Goal: Task Accomplishment & Management: Use online tool/utility

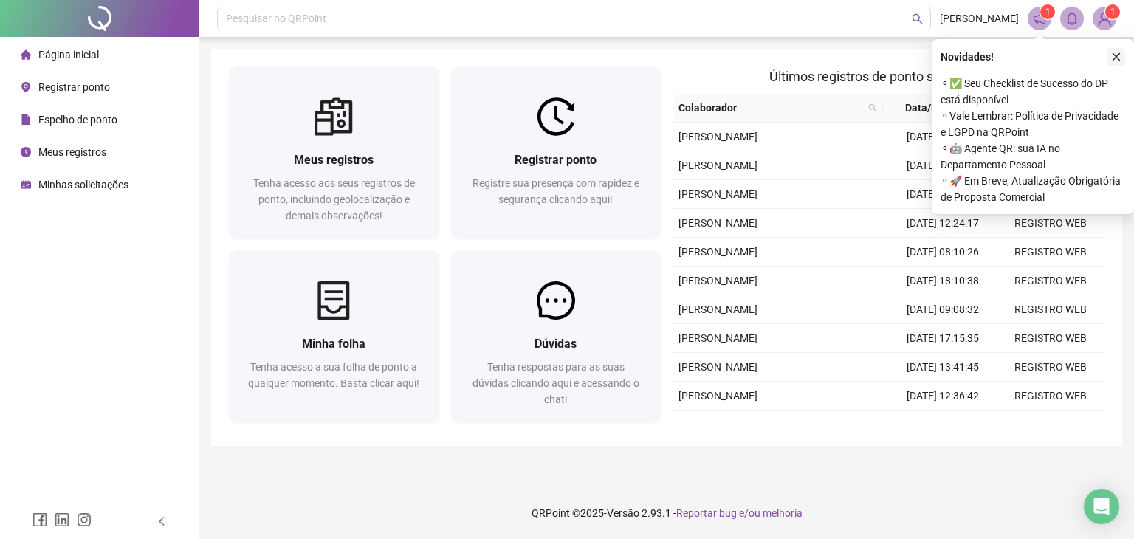
click at [1119, 52] on icon "close" at bounding box center [1116, 57] width 10 height 10
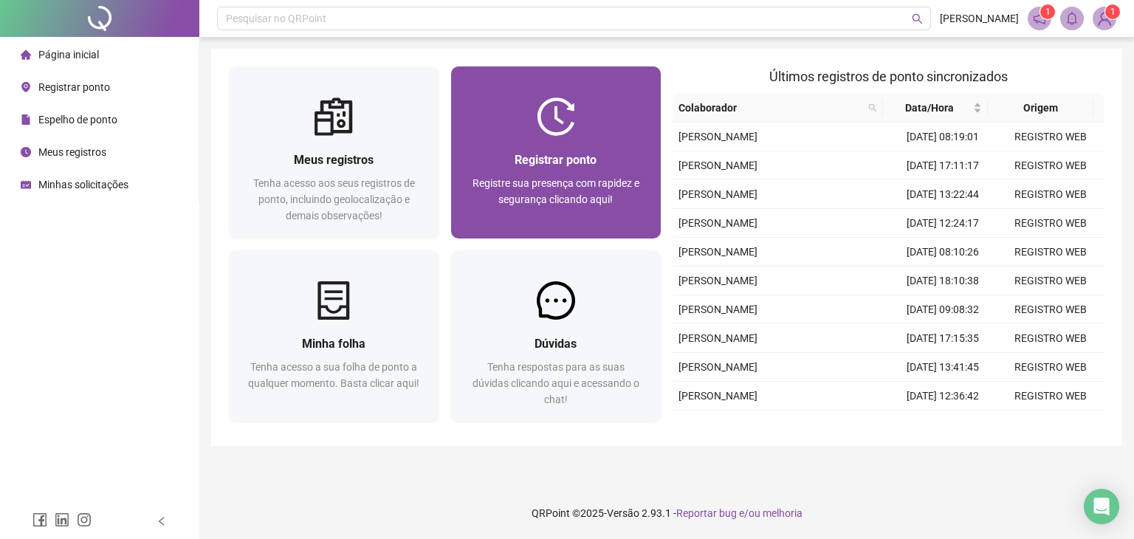
click at [644, 134] on div at bounding box center [556, 116] width 210 height 38
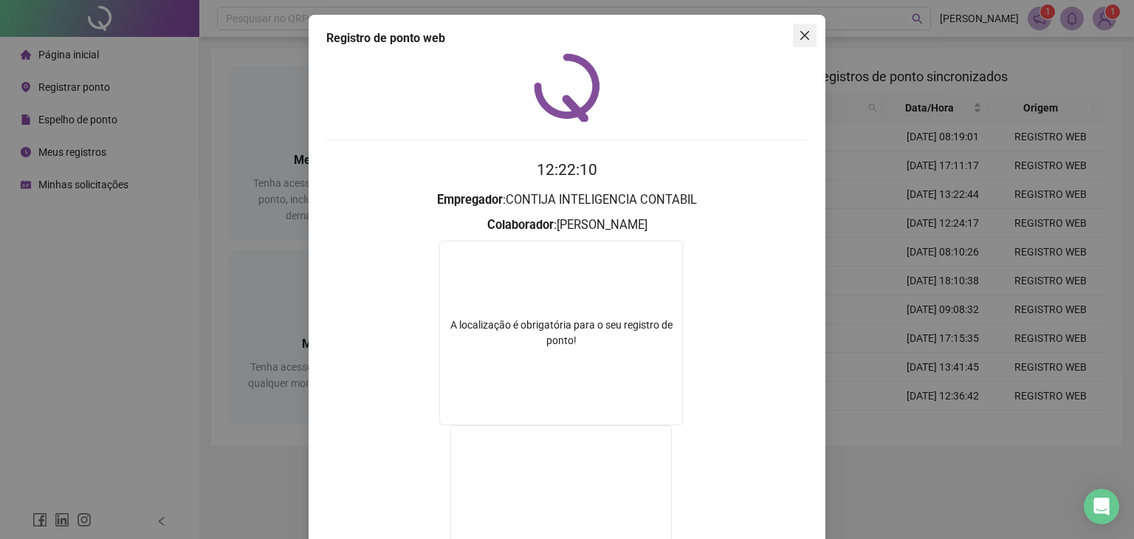
click at [805, 39] on span "Close" at bounding box center [805, 36] width 24 height 12
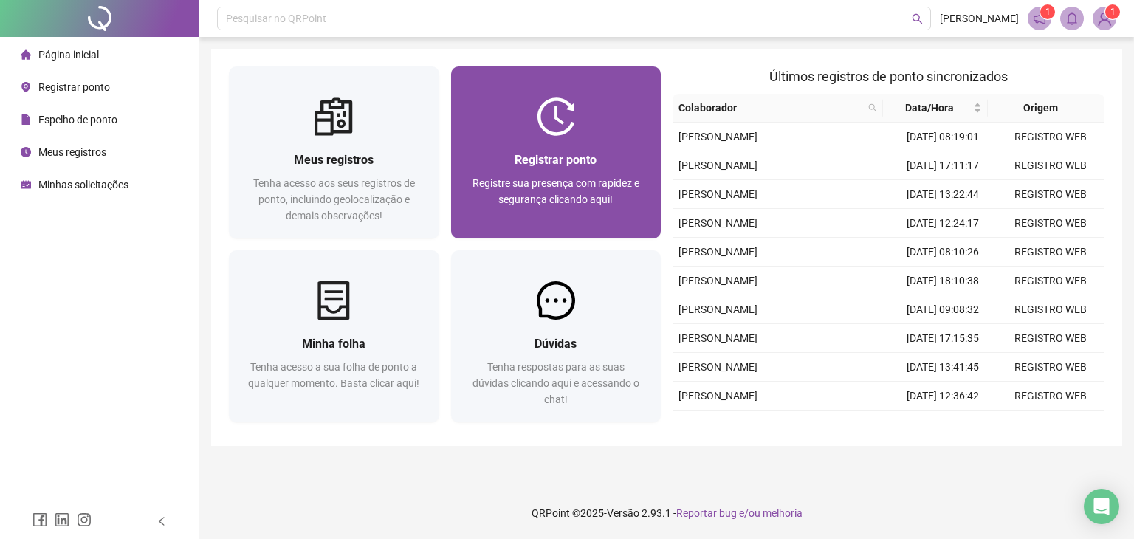
click at [617, 125] on div at bounding box center [556, 116] width 210 height 38
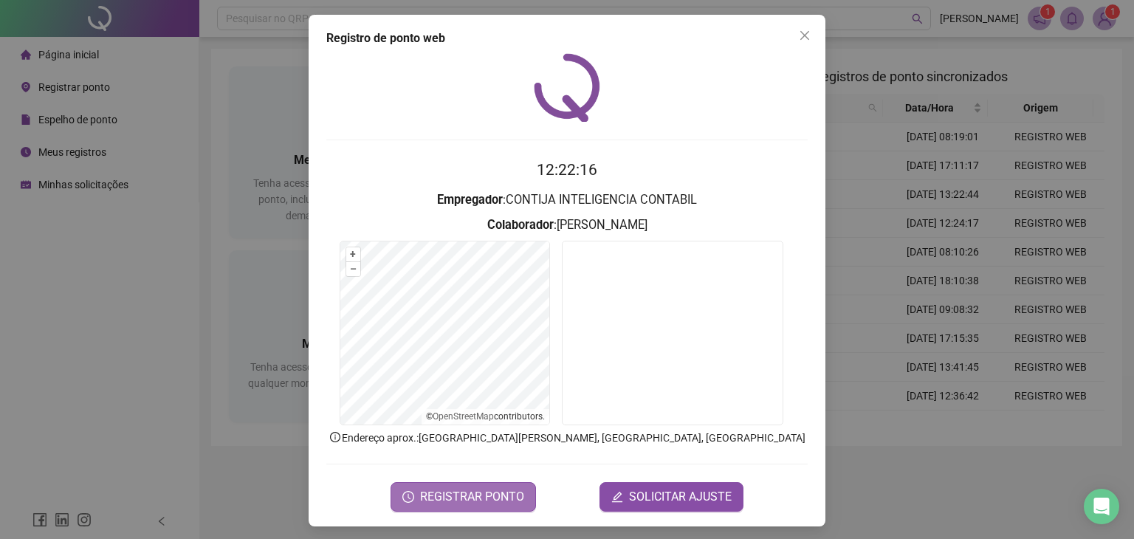
click at [445, 493] on span "REGISTRAR PONTO" at bounding box center [472, 497] width 104 height 18
